Goal: Navigation & Orientation: Find specific page/section

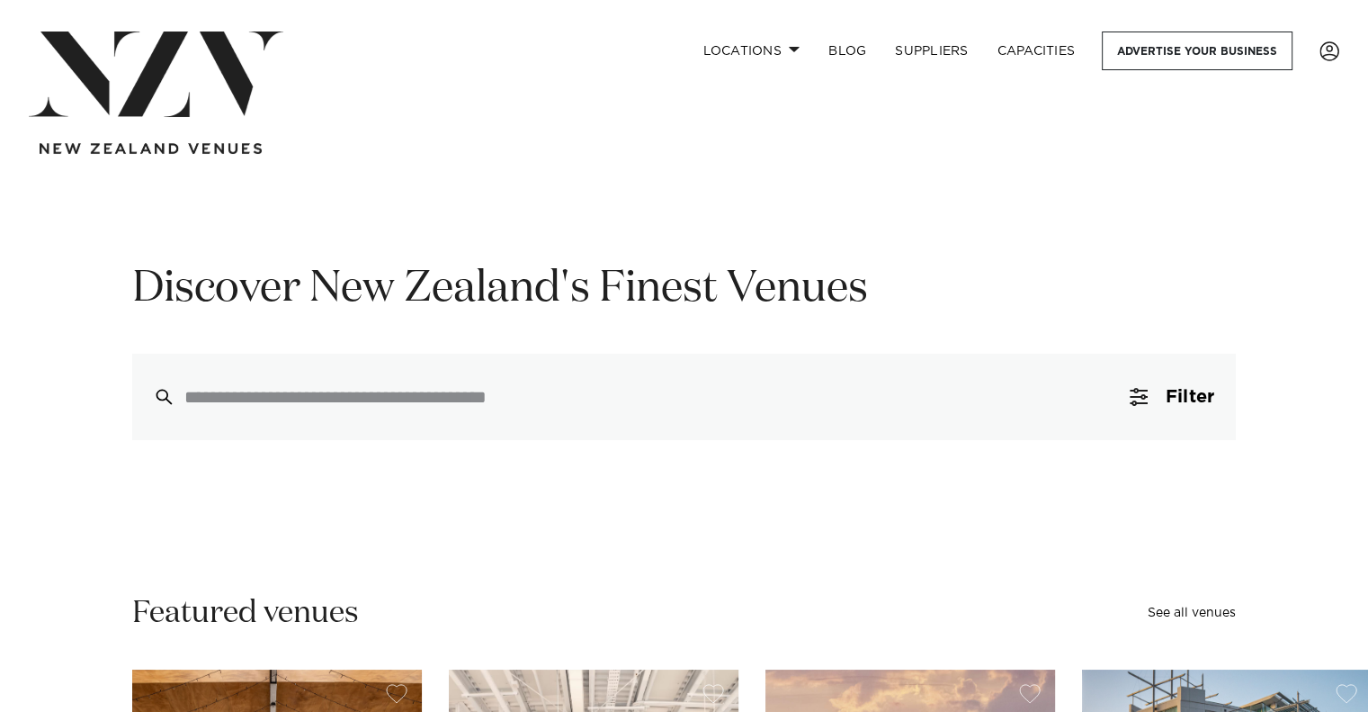
click at [62, 321] on div "Discover New Zealand's Finest Venues Filter 0 Filters Search Type Venue Supplie…" at bounding box center [684, 350] width 1340 height 179
click at [1039, 49] on link "Capacities" at bounding box center [1036, 50] width 107 height 39
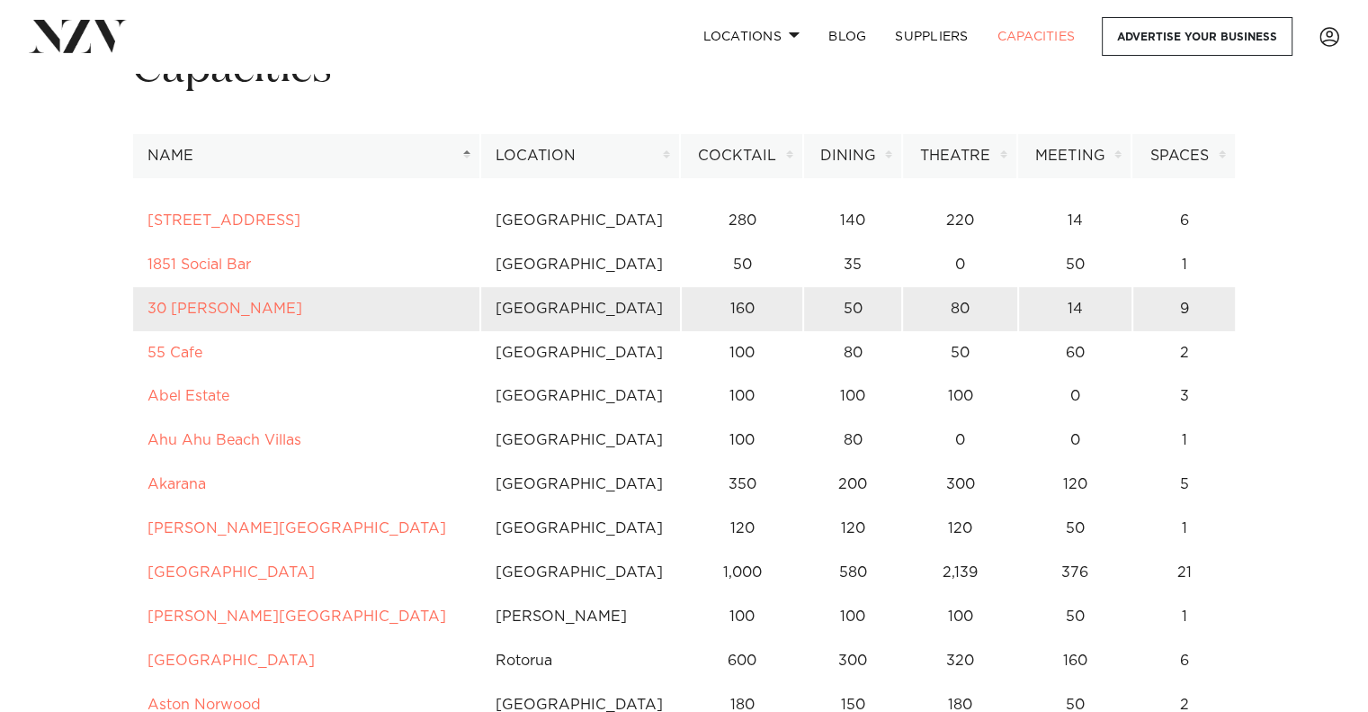
scroll to position [270, 0]
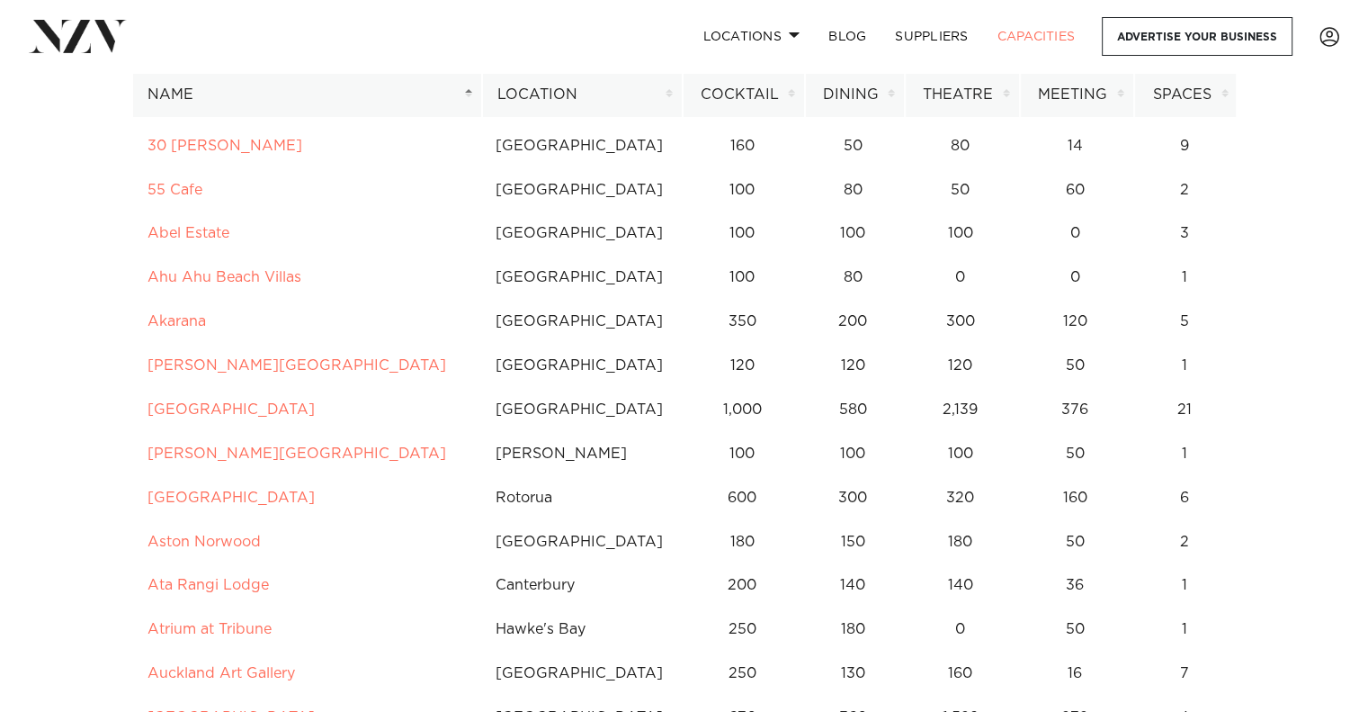
click at [94, 39] on img at bounding box center [78, 36] width 98 height 32
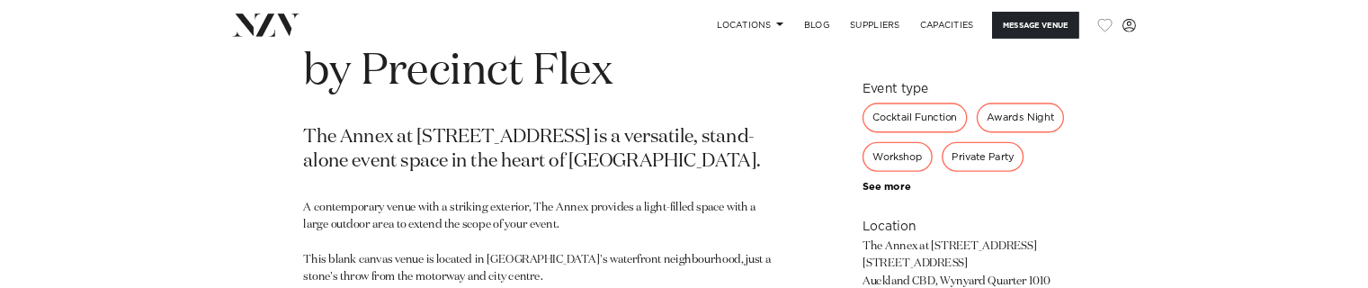
scroll to position [810, 0]
